Goal: Information Seeking & Learning: Find specific fact

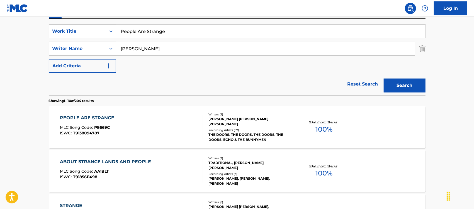
scroll to position [35, 0]
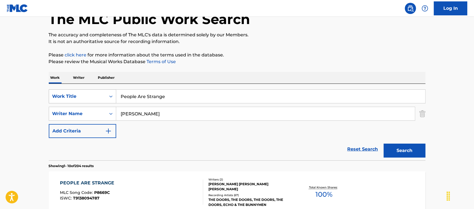
click at [90, 92] on div "SearchWithCriteria2de294cf-e0f0-40b0-90a5-99750140d751 Work Title People Are St…" at bounding box center [237, 96] width 377 height 14
paste input "[PERSON_NAME]' to the Top"
type input "[PERSON_NAME]' to the Top"
drag, startPoint x: 150, startPoint y: 114, endPoint x: 91, endPoint y: 111, distance: 59.2
click at [90, 111] on div "SearchWithCriteriaa90e982a-9a72-4706-851e-d7fe096aecf2 Writer Name [PERSON_NAME]" at bounding box center [237, 114] width 377 height 14
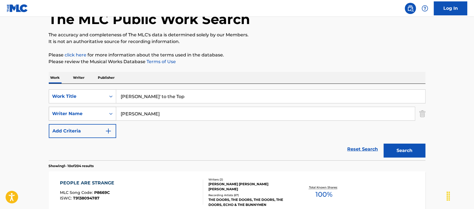
paste input "[PERSON_NAME]"
type input "[PERSON_NAME]"
click at [397, 152] on button "Search" at bounding box center [405, 150] width 42 height 14
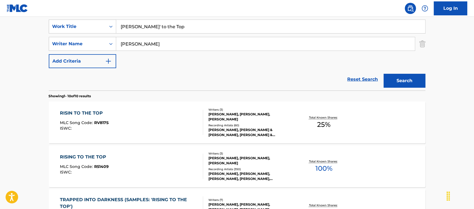
click at [179, 130] on div "RISIN TO THE TOP MLC Song Code : RV817S ISWC :" at bounding box center [131, 122] width 143 height 25
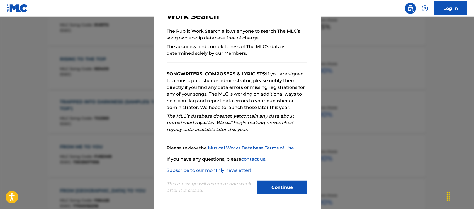
scroll to position [209, 0]
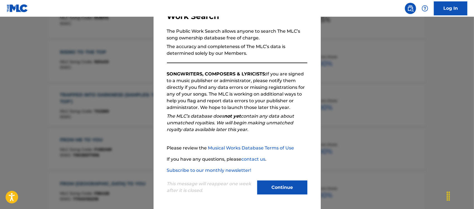
click at [271, 184] on button "Continue" at bounding box center [282, 187] width 50 height 14
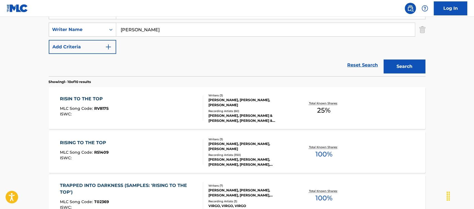
scroll to position [105, 0]
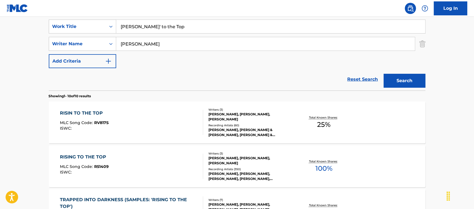
click at [149, 155] on div "RISING TO THE TOP MLC Song Code : R51409 ISWC :" at bounding box center [131, 165] width 143 height 25
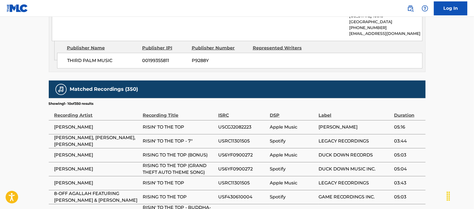
scroll to position [349, 0]
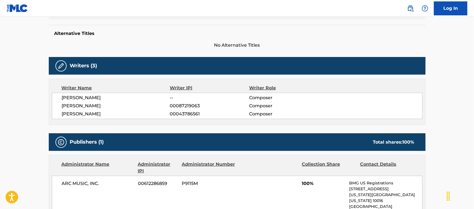
scroll to position [105, 0]
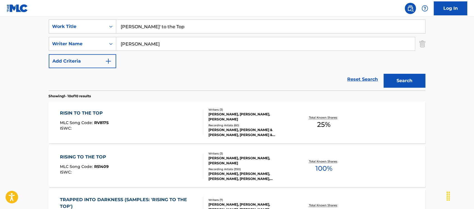
click at [141, 123] on div "RISIN TO THE TOP MLC Song Code : RV817S ISWC :" at bounding box center [131, 122] width 143 height 25
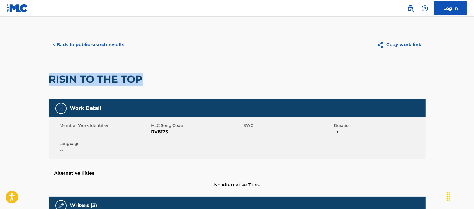
drag, startPoint x: 147, startPoint y: 76, endPoint x: 41, endPoint y: 76, distance: 106.0
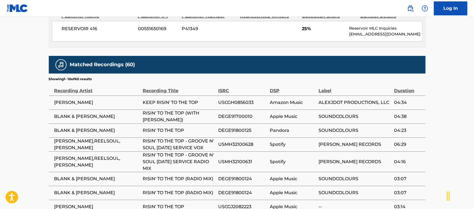
scroll to position [349, 0]
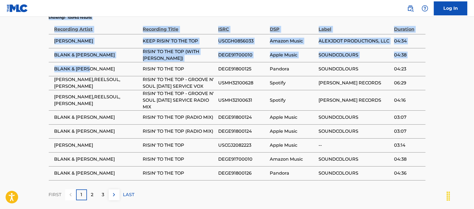
drag, startPoint x: 94, startPoint y: 68, endPoint x: 47, endPoint y: 68, distance: 47.1
drag, startPoint x: 93, startPoint y: 68, endPoint x: 98, endPoint y: 68, distance: 5.9
click at [93, 68] on span "BLANK & [PERSON_NAME]" at bounding box center [97, 69] width 86 height 7
click at [104, 60] on td "BLANK & [PERSON_NAME]" at bounding box center [96, 55] width 94 height 14
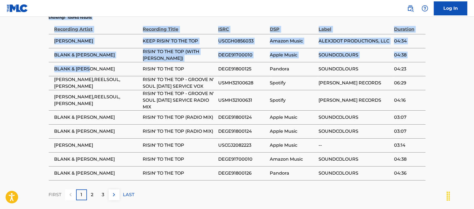
click at [101, 69] on span "BLANK & [PERSON_NAME]" at bounding box center [97, 69] width 86 height 7
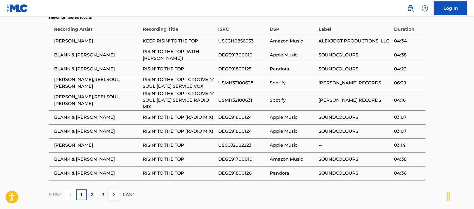
click at [100, 52] on td "BLANK & [PERSON_NAME]" at bounding box center [96, 55] width 94 height 14
drag, startPoint x: 95, startPoint y: 66, endPoint x: 55, endPoint y: 69, distance: 39.9
click at [54, 69] on td "BLANK & [PERSON_NAME]" at bounding box center [96, 69] width 94 height 14
copy span "BLANK & [PERSON_NAME]"
